Goal: Task Accomplishment & Management: Manage account settings

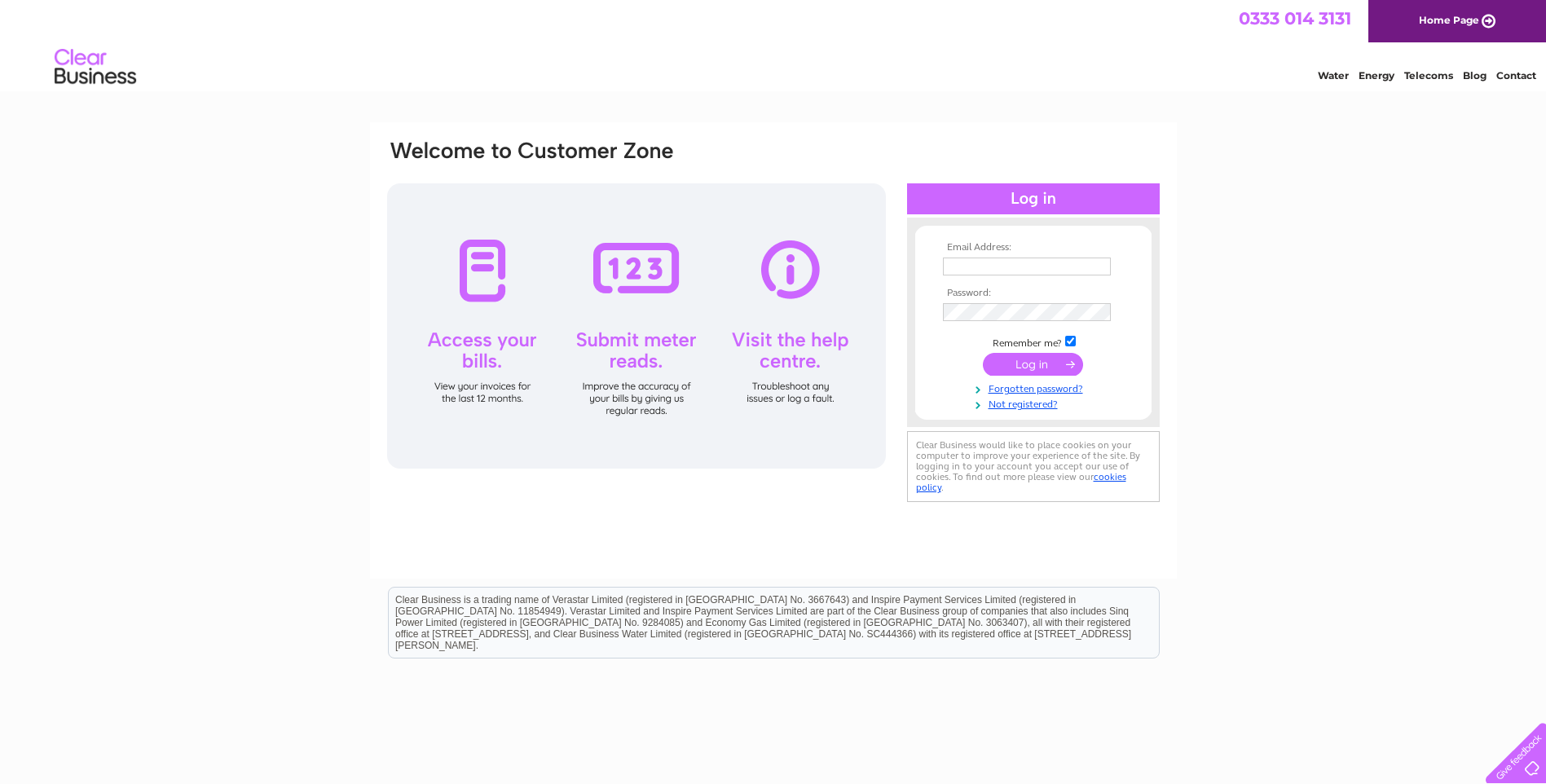
click at [1006, 264] on input "text" at bounding box center [1027, 266] width 168 height 18
type input "[EMAIL_ADDRESS][DOMAIN_NAME]"
click at [1003, 366] on input "submit" at bounding box center [1033, 364] width 101 height 23
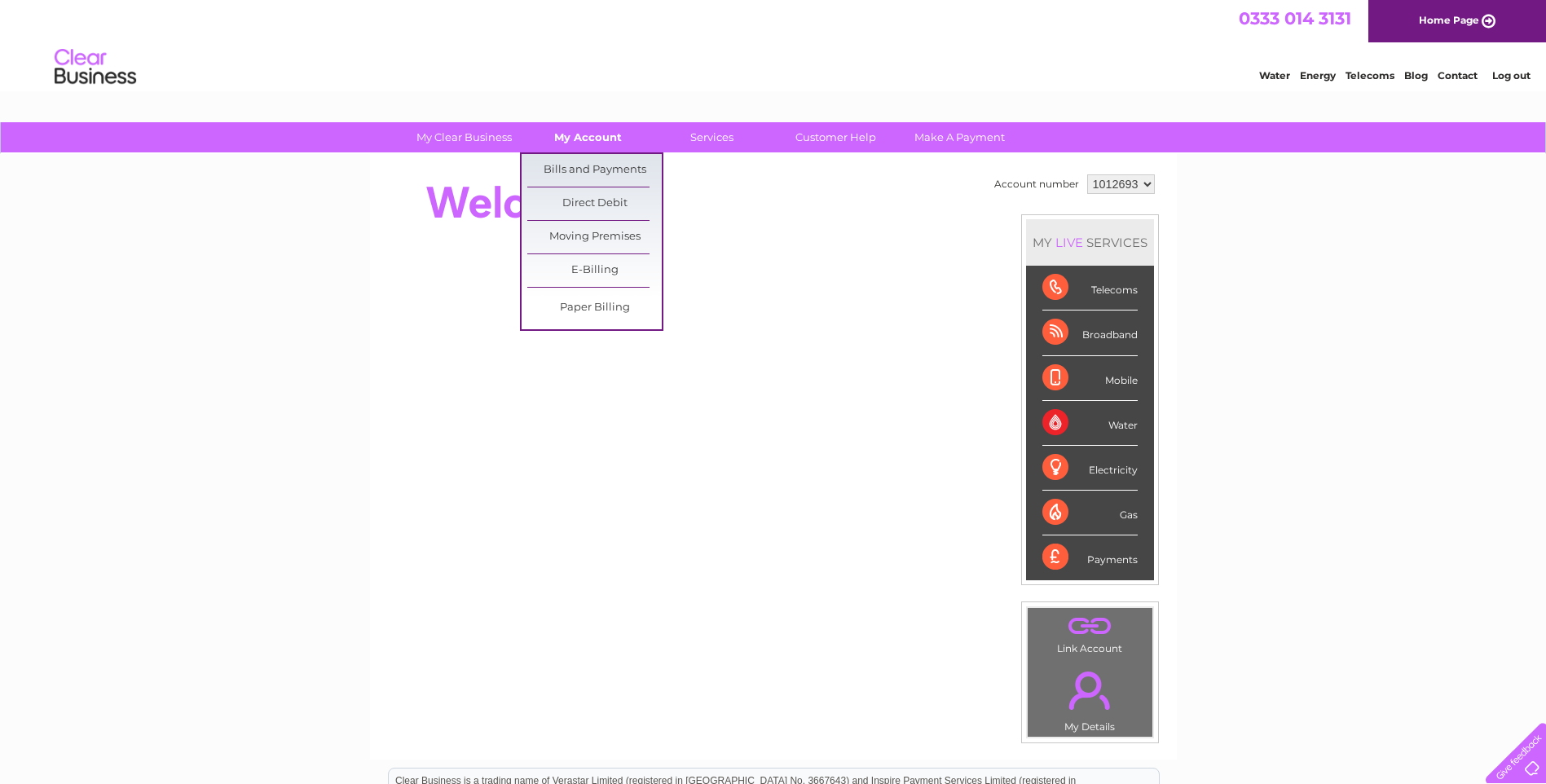
click at [596, 133] on link "My Account" at bounding box center [588, 138] width 135 height 30
click at [598, 167] on link "Bills and Payments" at bounding box center [594, 170] width 135 height 32
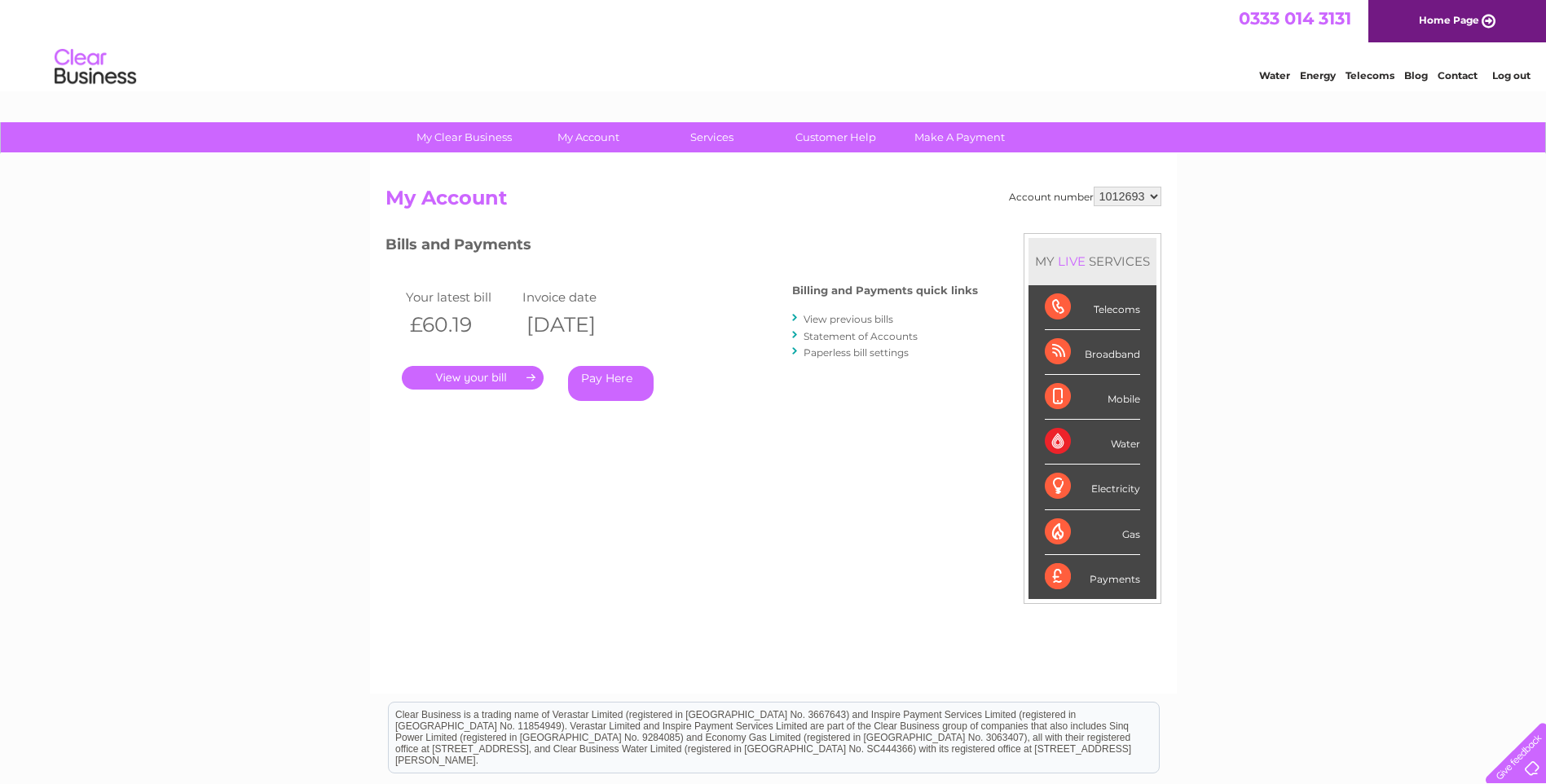
click at [499, 377] on link "." at bounding box center [472, 377] width 141 height 24
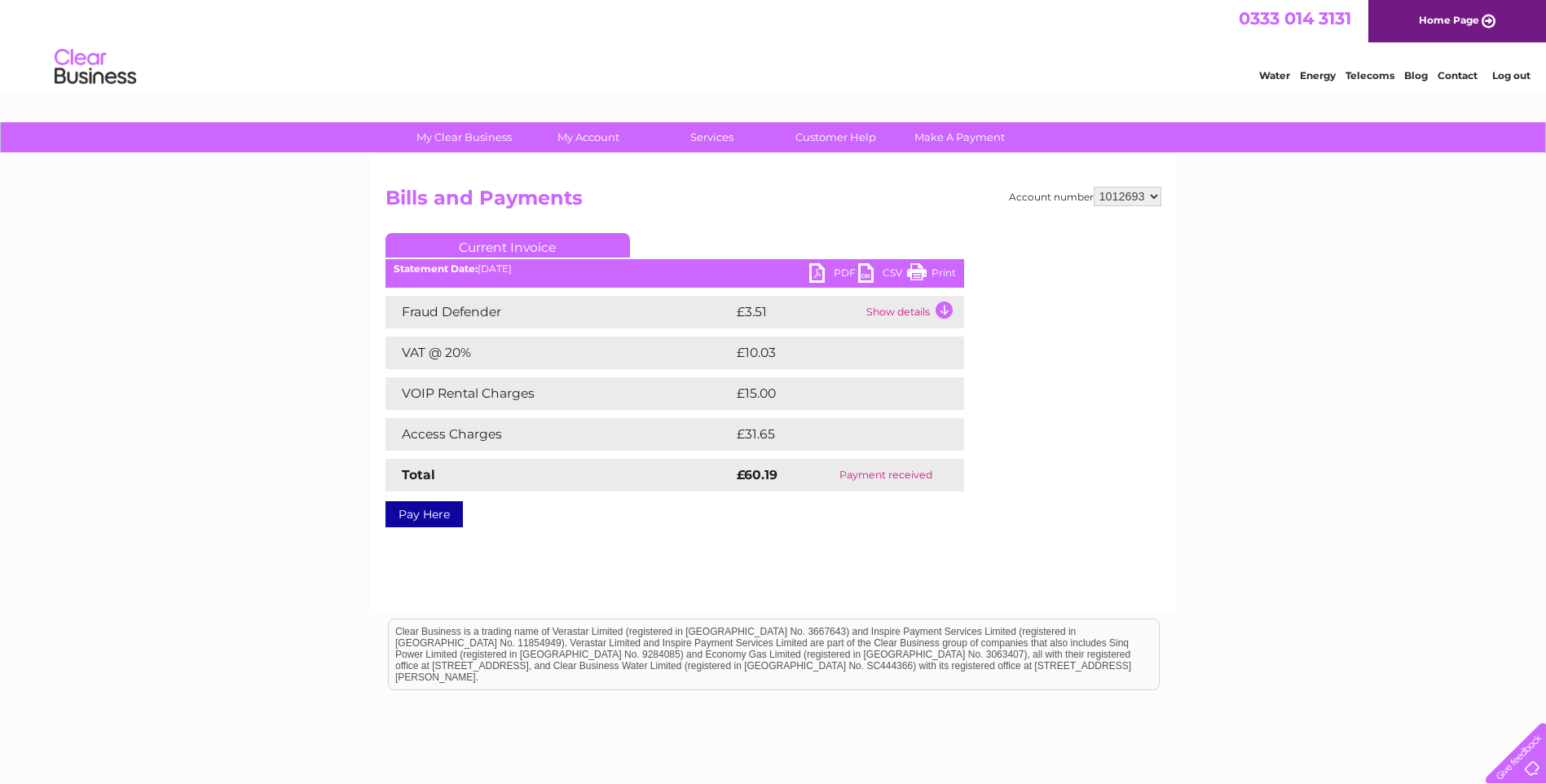
click at [841, 271] on link "PDF" at bounding box center [834, 274] width 49 height 24
